Goal: Task Accomplishment & Management: Understand process/instructions

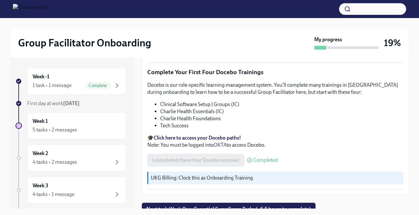
scroll to position [12, 0]
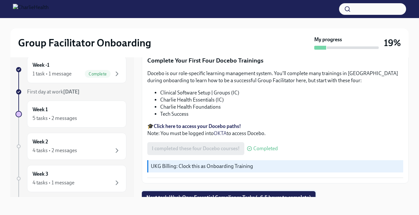
click at [220, 194] on span "Next task : Week One: Essential Compliance Tasks (~6.5 hours to complete)" at bounding box center [228, 197] width 165 height 6
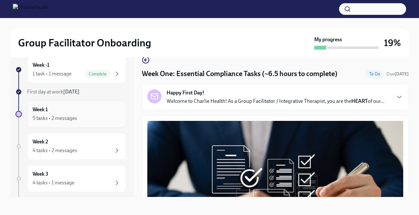
click at [97, 117] on div "5 tasks • 2 messages" at bounding box center [77, 118] width 88 height 8
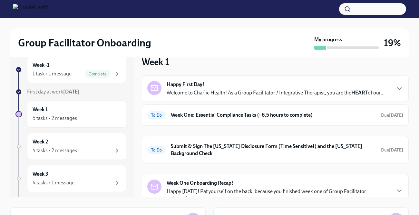
click at [258, 87] on div "Happy First Day! Welcome to Charlie Health! As a Group Facilitator / Integrativ…" at bounding box center [275, 88] width 218 height 15
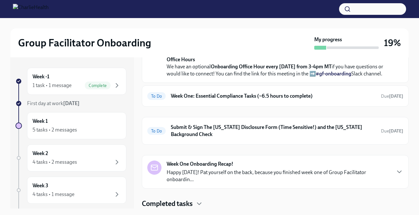
scroll to position [272, 0]
click at [191, 107] on div "To Do Week One: Essential Compliance Tasks (~6.5 hours to complete) Due [DATE]" at bounding box center [275, 95] width 267 height 21
click at [195, 107] on div "To Do Week One: Essential Compliance Tasks (~6.5 hours to complete) Due [DATE]" at bounding box center [275, 95] width 267 height 21
click at [195, 99] on h6 "Week One: Essential Compliance Tasks (~6.5 hours to complete)" at bounding box center [273, 95] width 205 height 7
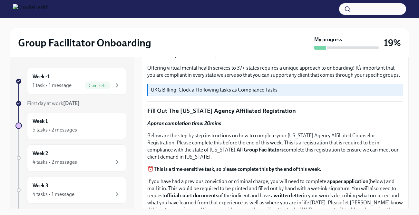
scroll to position [217, 0]
